Goal: Transaction & Acquisition: Purchase product/service

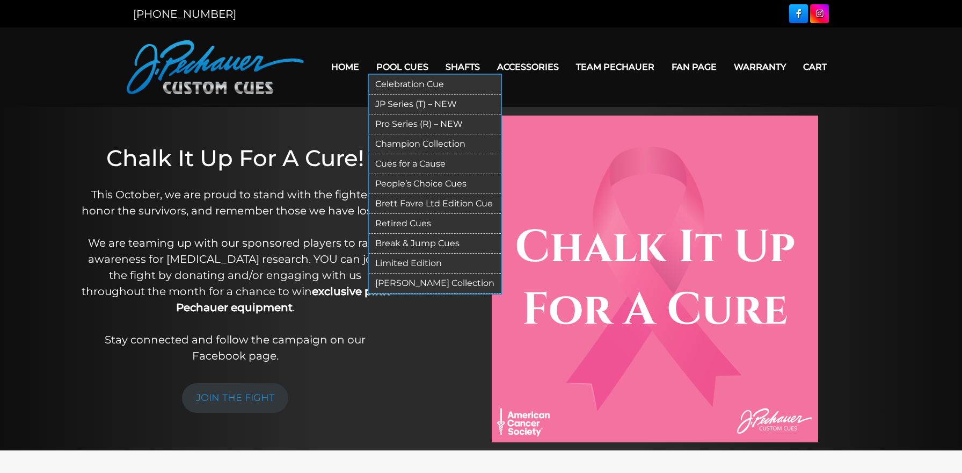
click at [396, 128] on link "Pro Series (R) – NEW" at bounding box center [435, 124] width 132 height 20
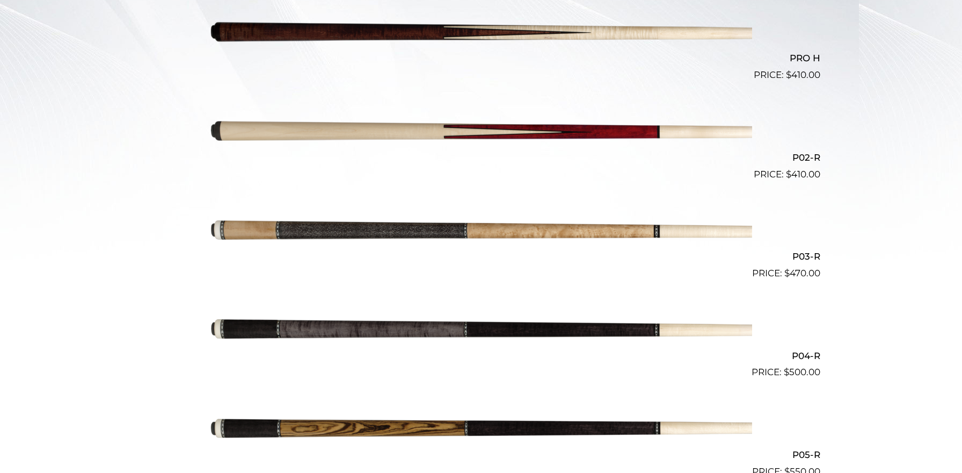
scroll to position [370, 0]
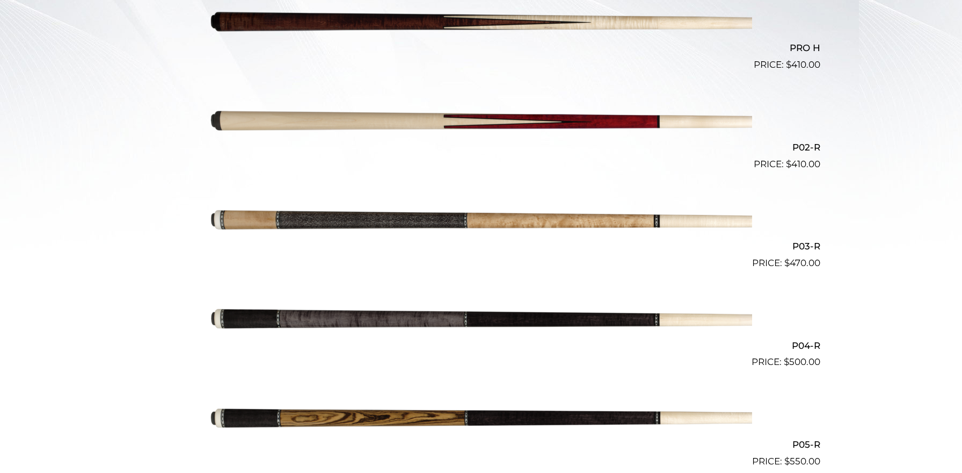
click at [354, 312] on img at bounding box center [481, 319] width 542 height 90
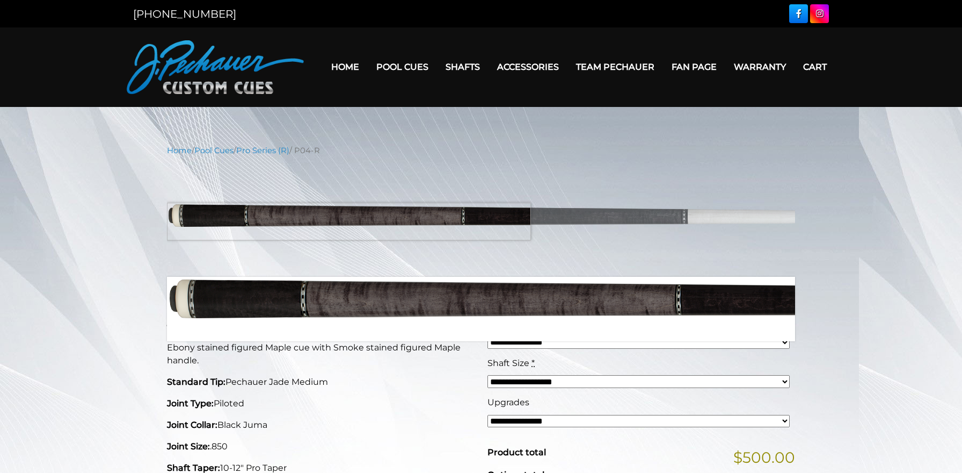
click at [342, 221] on img at bounding box center [481, 216] width 628 height 105
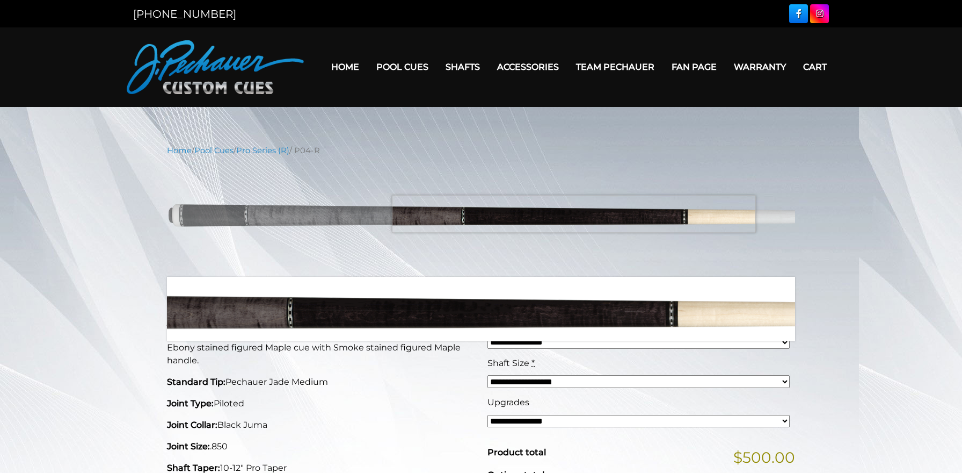
click at [574, 214] on img at bounding box center [481, 216] width 628 height 105
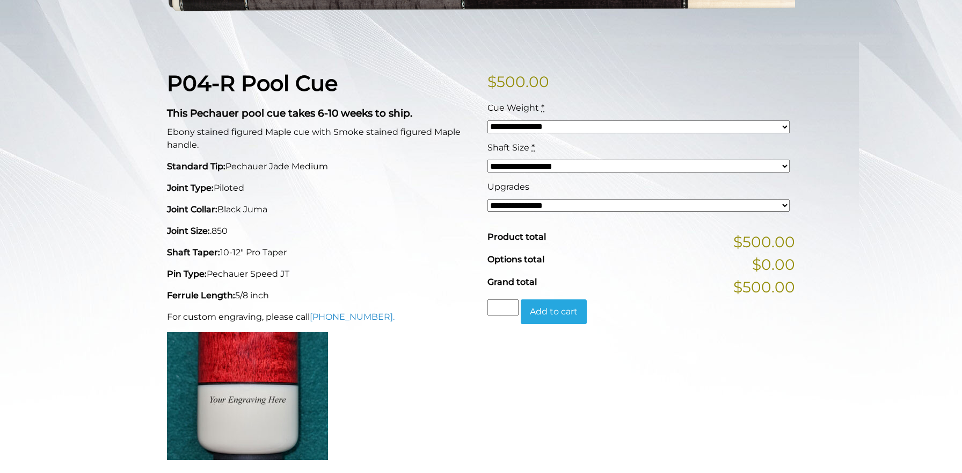
scroll to position [218, 0]
